Goal: Browse casually

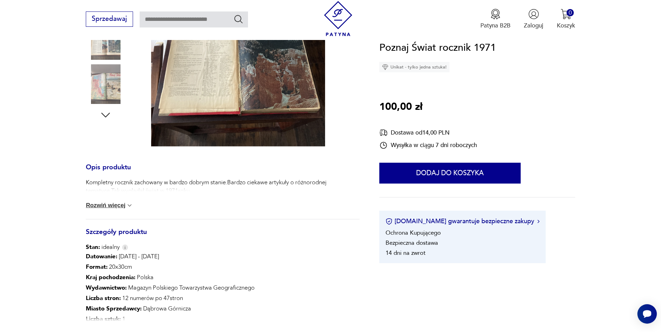
scroll to position [35, 0]
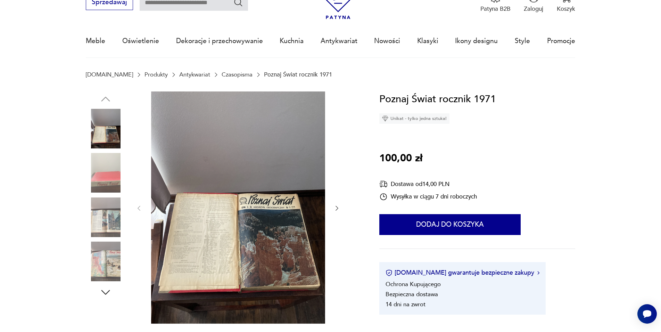
click at [114, 228] on img at bounding box center [106, 217] width 40 height 40
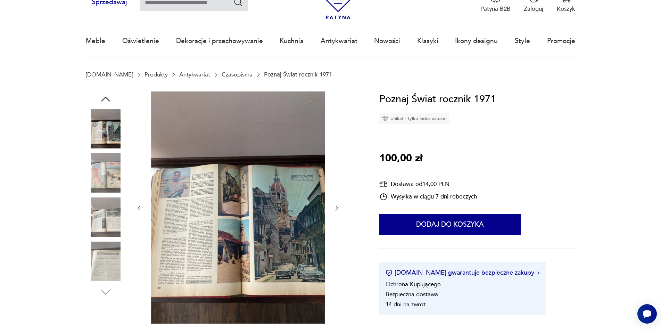
click at [107, 264] on img at bounding box center [106, 261] width 40 height 40
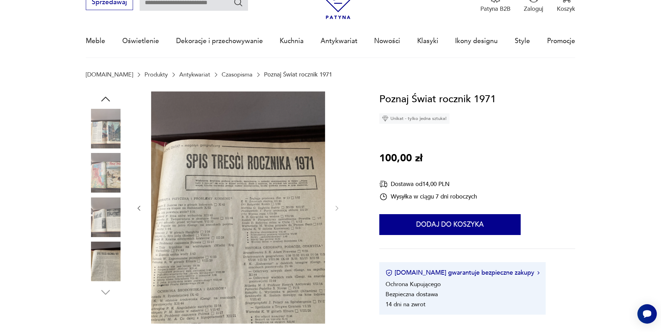
click at [292, 303] on img at bounding box center [238, 207] width 174 height 232
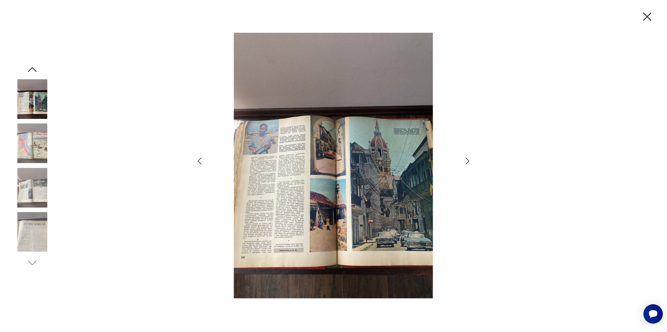
click at [25, 240] on img at bounding box center [33, 232] width 40 height 40
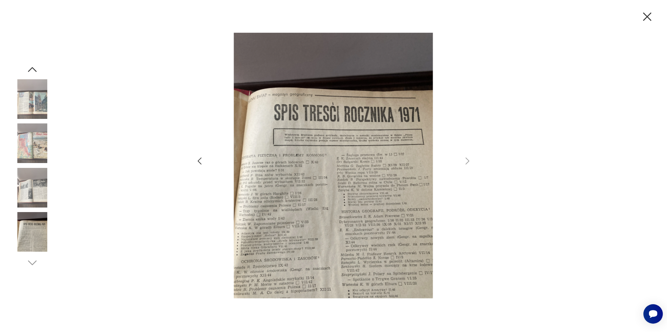
click at [308, 225] on img at bounding box center [333, 165] width 241 height 265
click at [646, 14] on icon "button" at bounding box center [647, 16] width 15 height 15
